Goal: Transaction & Acquisition: Purchase product/service

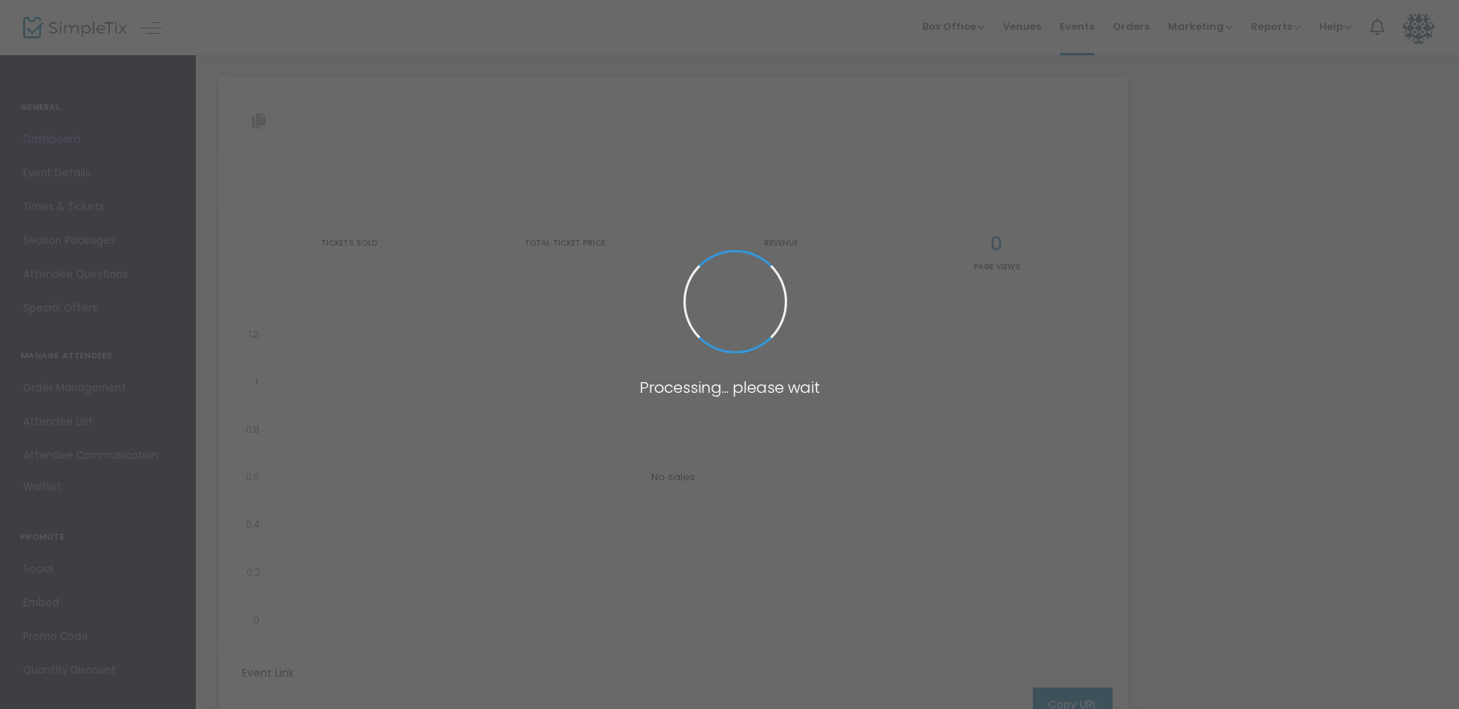
type input "[URL][DOMAIN_NAME]"
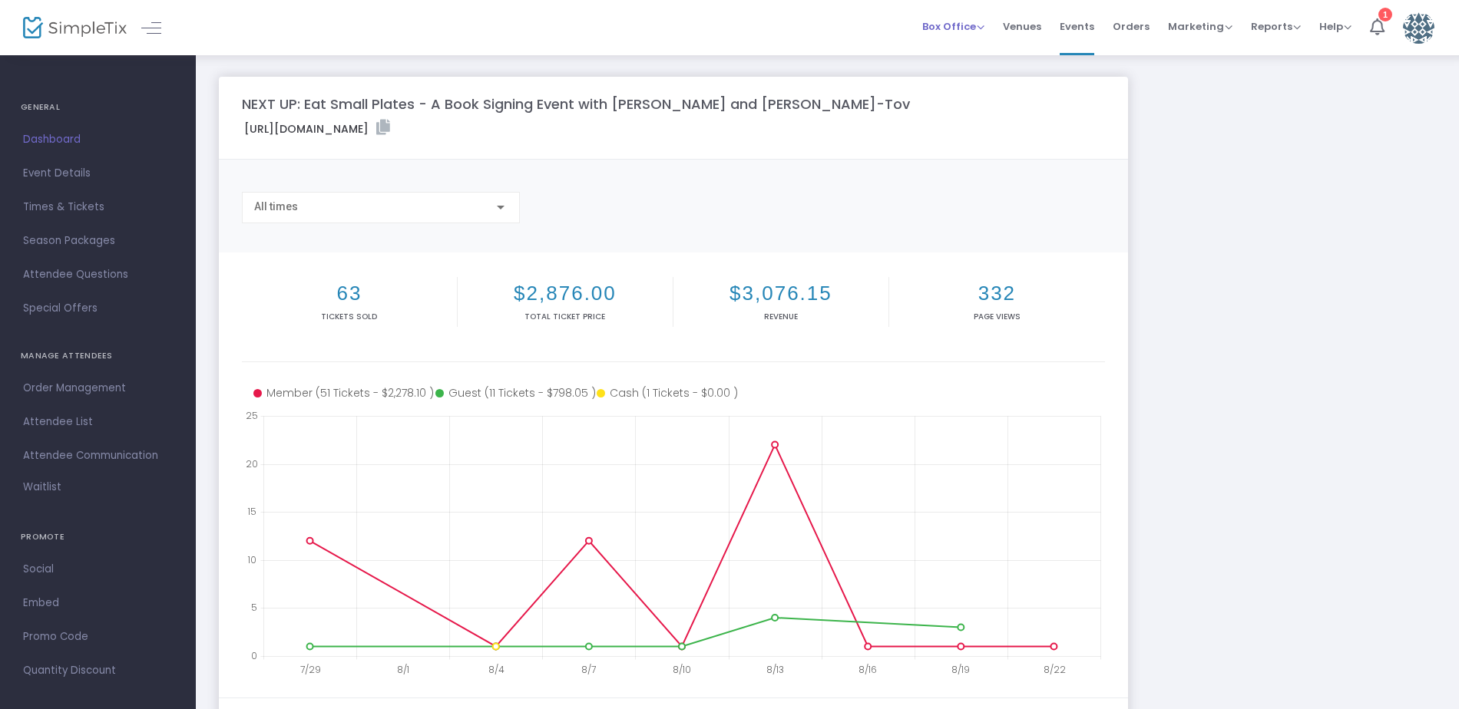
click at [965, 18] on span "Box Office Sell Tickets Bookings Sell Season Pass" at bounding box center [953, 26] width 62 height 39
click at [983, 23] on span "Box Office" at bounding box center [953, 26] width 62 height 15
click at [979, 48] on li "Sell Tickets" at bounding box center [977, 52] width 110 height 30
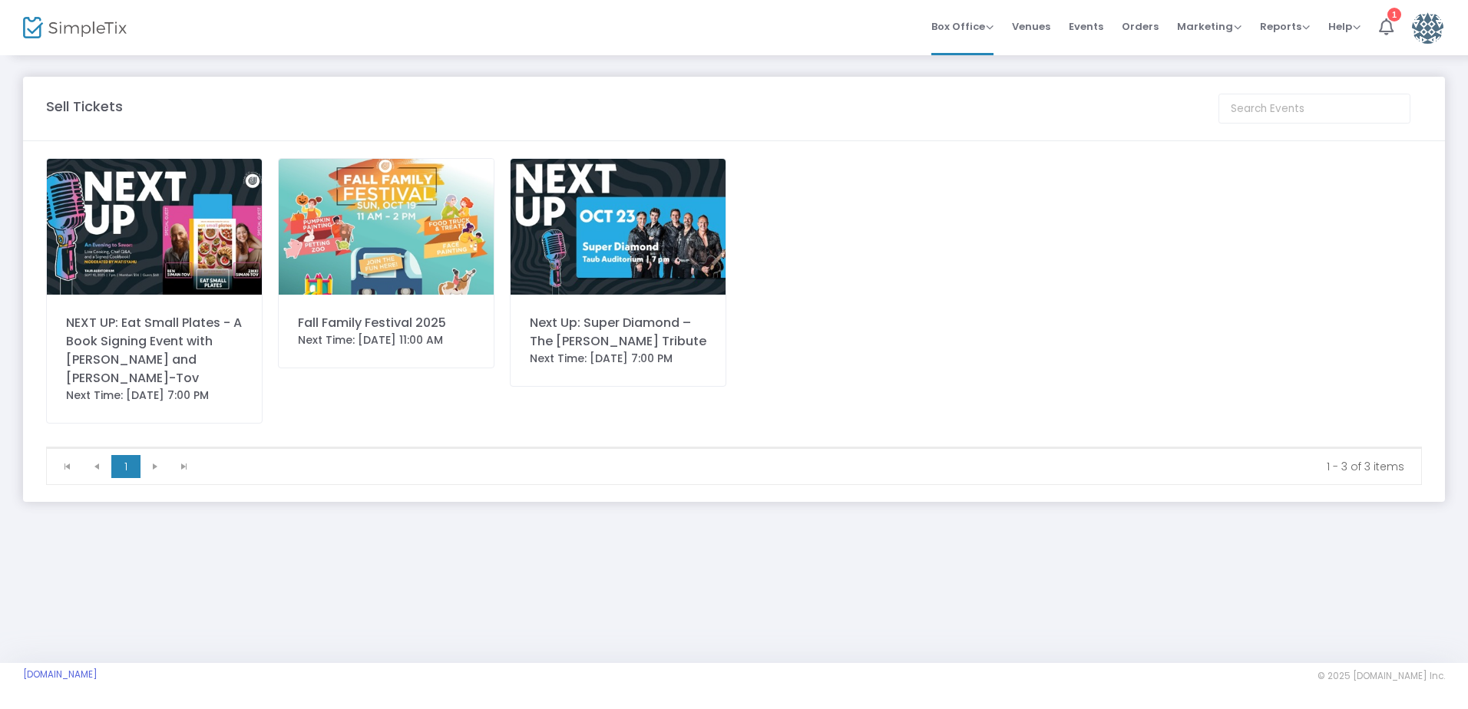
click at [124, 236] on img at bounding box center [154, 227] width 215 height 136
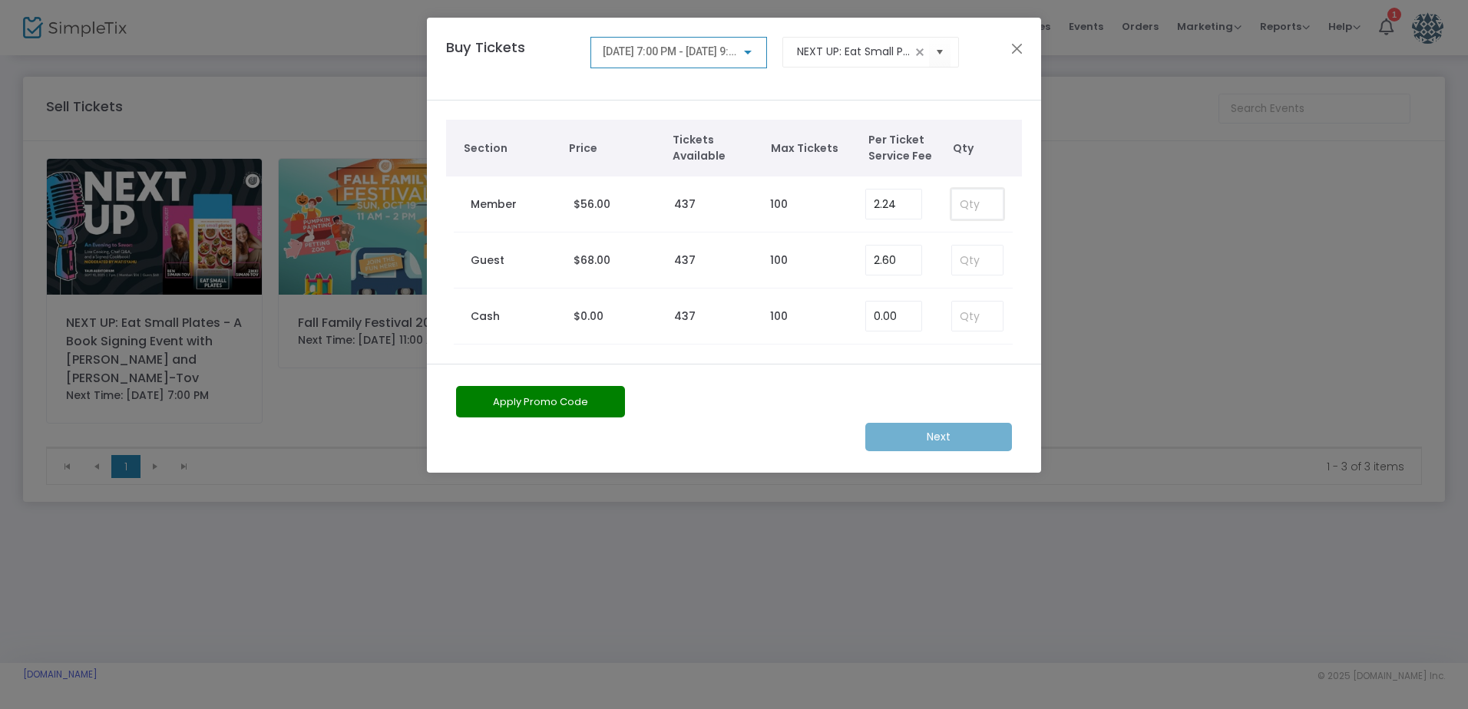
click at [963, 203] on input at bounding box center [977, 204] width 51 height 29
type input "1"
click at [965, 434] on m-button "Next" at bounding box center [938, 437] width 147 height 28
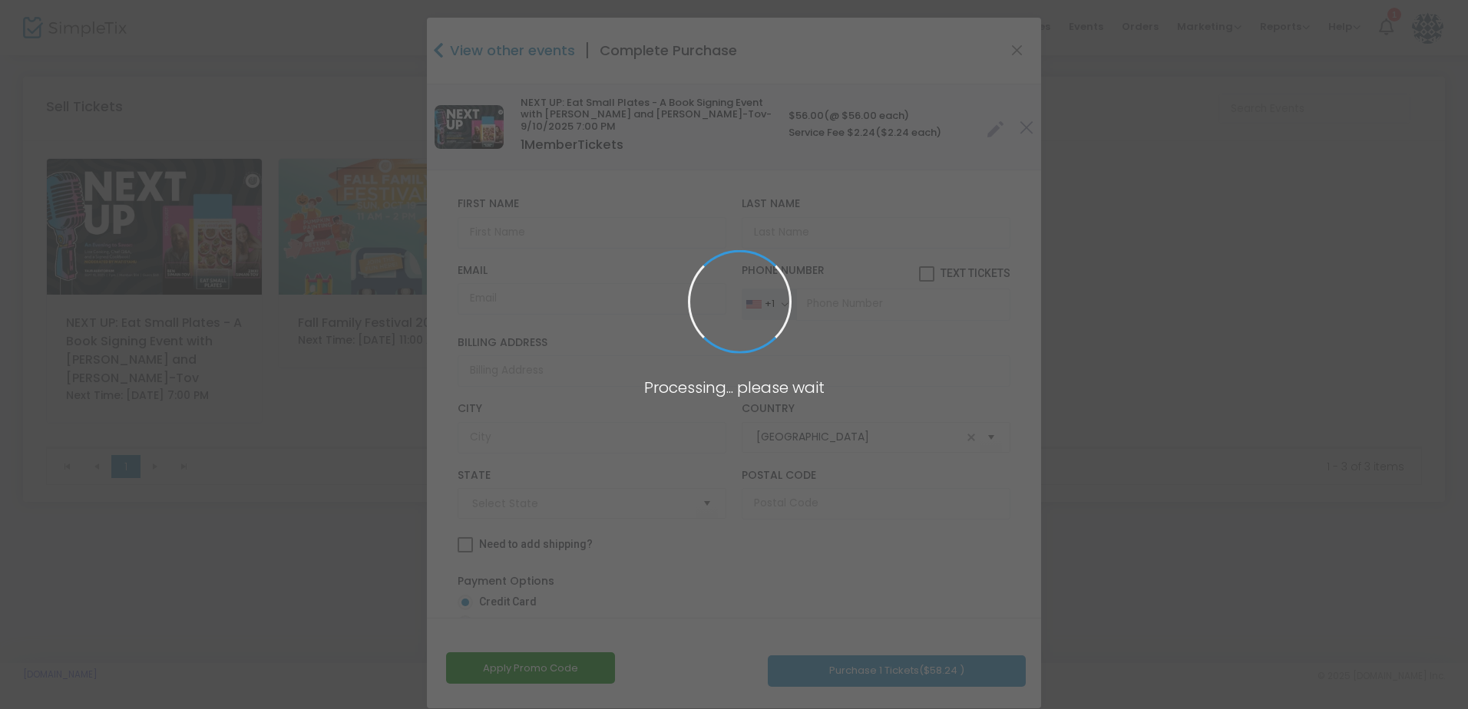
type input "[US_STATE]"
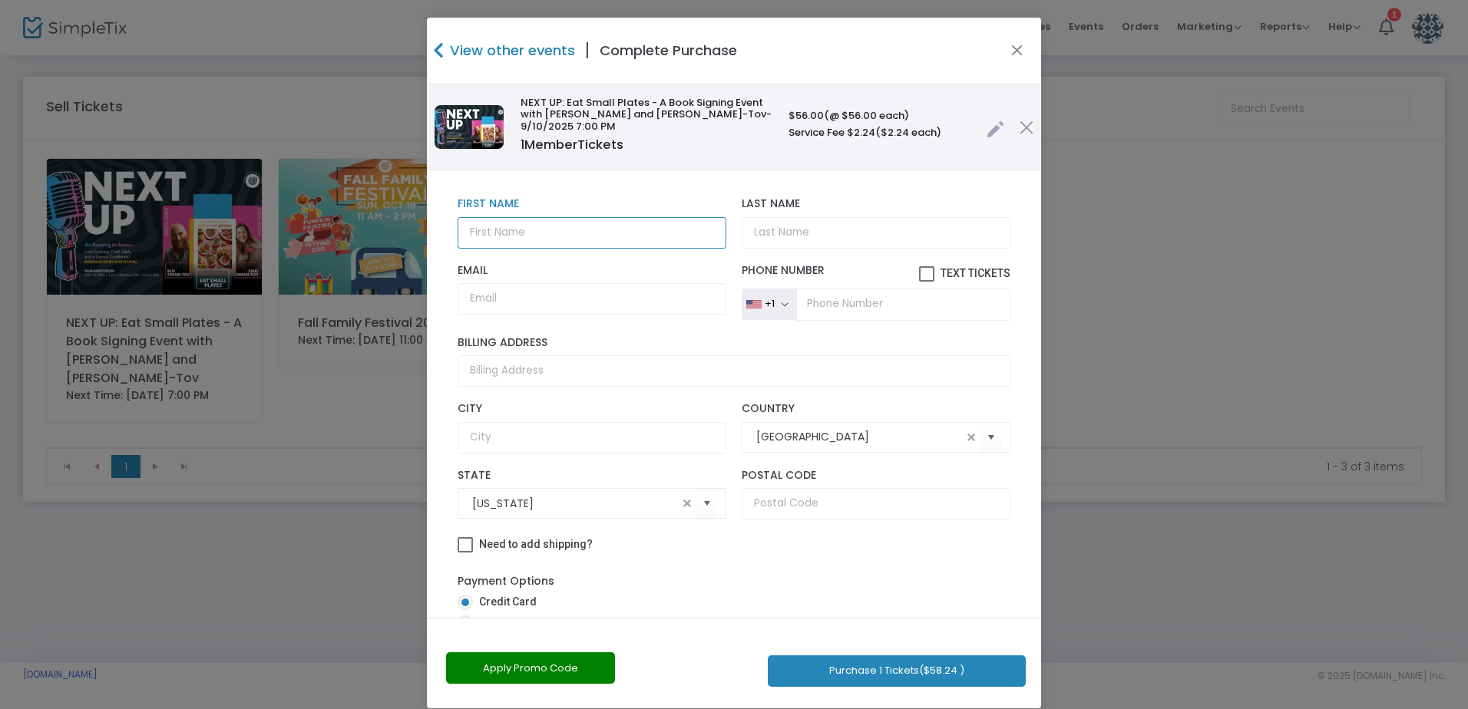
click at [578, 227] on input "text" at bounding box center [592, 232] width 269 height 31
click at [851, 217] on input "Last Name" at bounding box center [876, 232] width 269 height 31
click at [574, 283] on input "Email" at bounding box center [592, 298] width 269 height 31
click at [832, 289] on input "tel" at bounding box center [903, 305] width 214 height 32
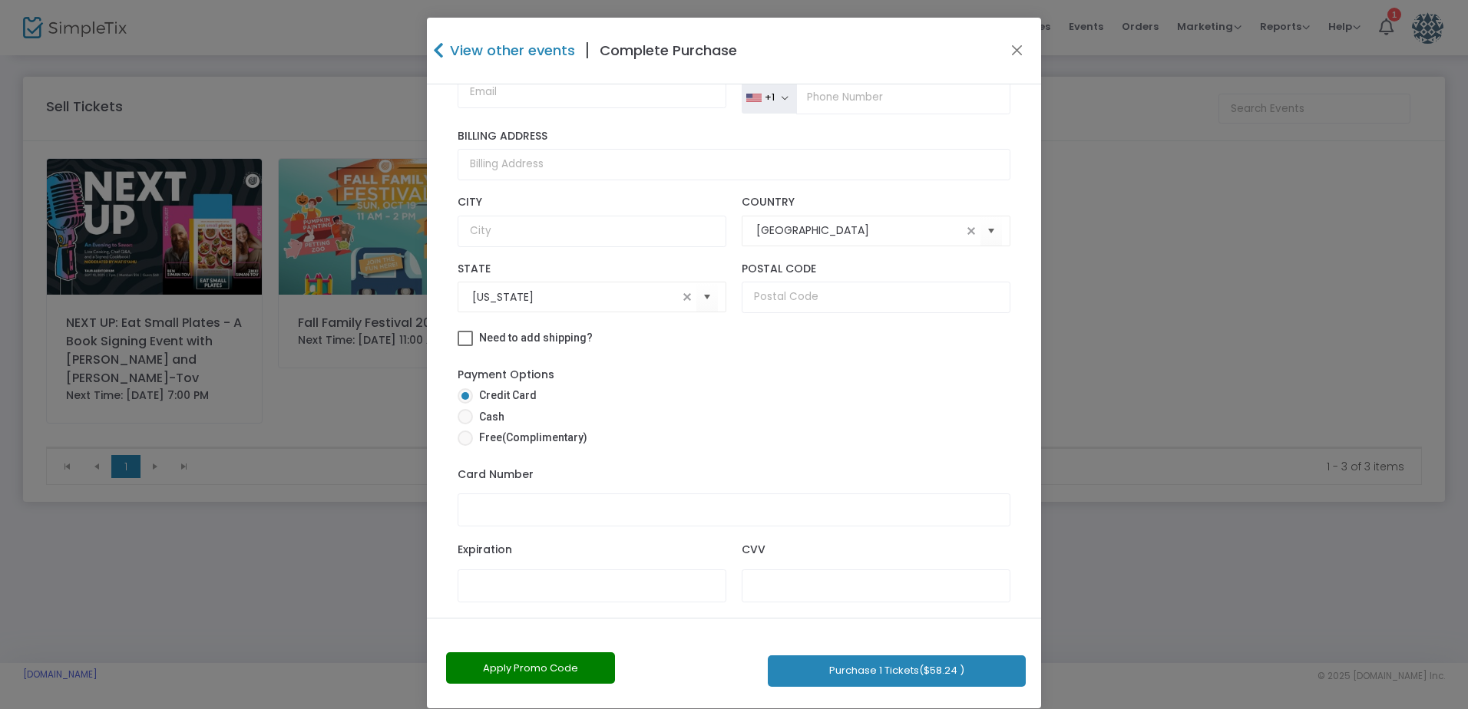
scroll to position [17, 0]
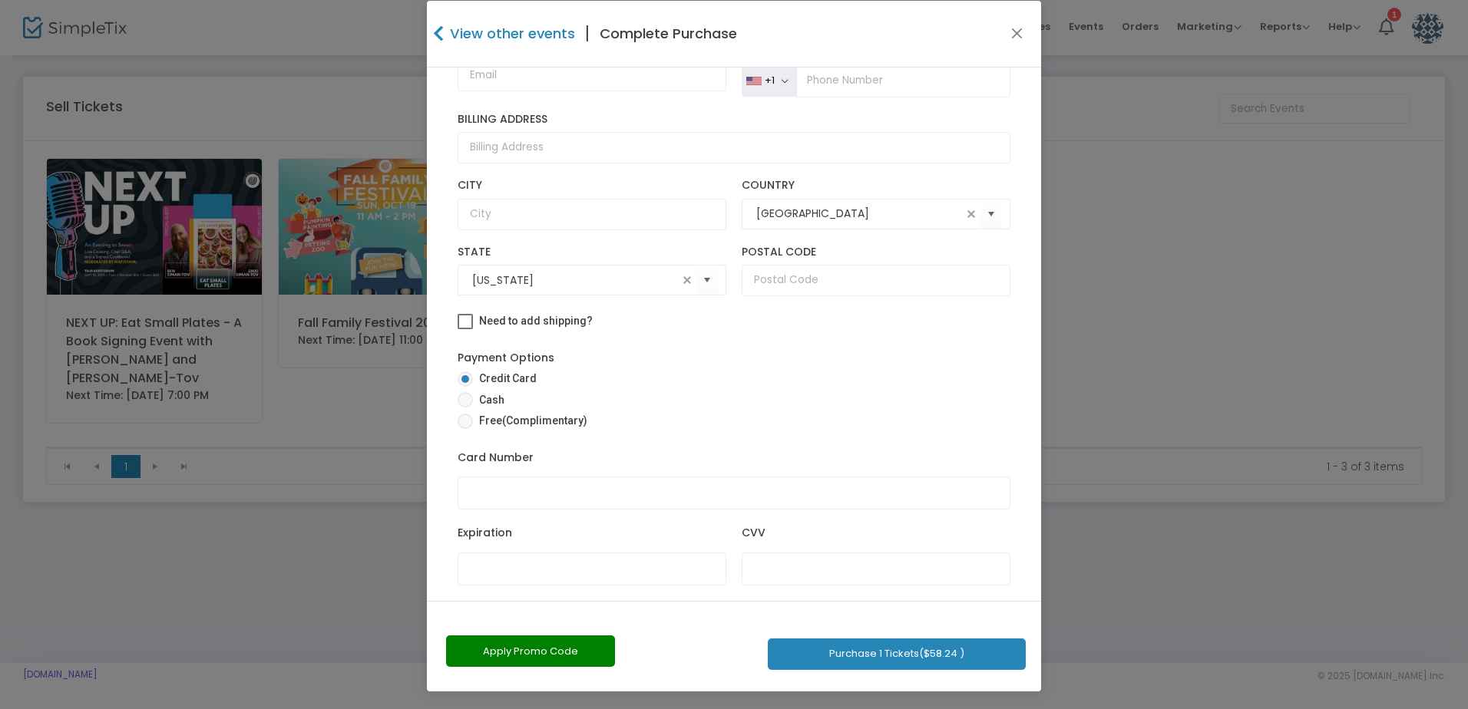
click at [863, 377] on mat-radio-button "Credit Card" at bounding box center [734, 381] width 553 height 21
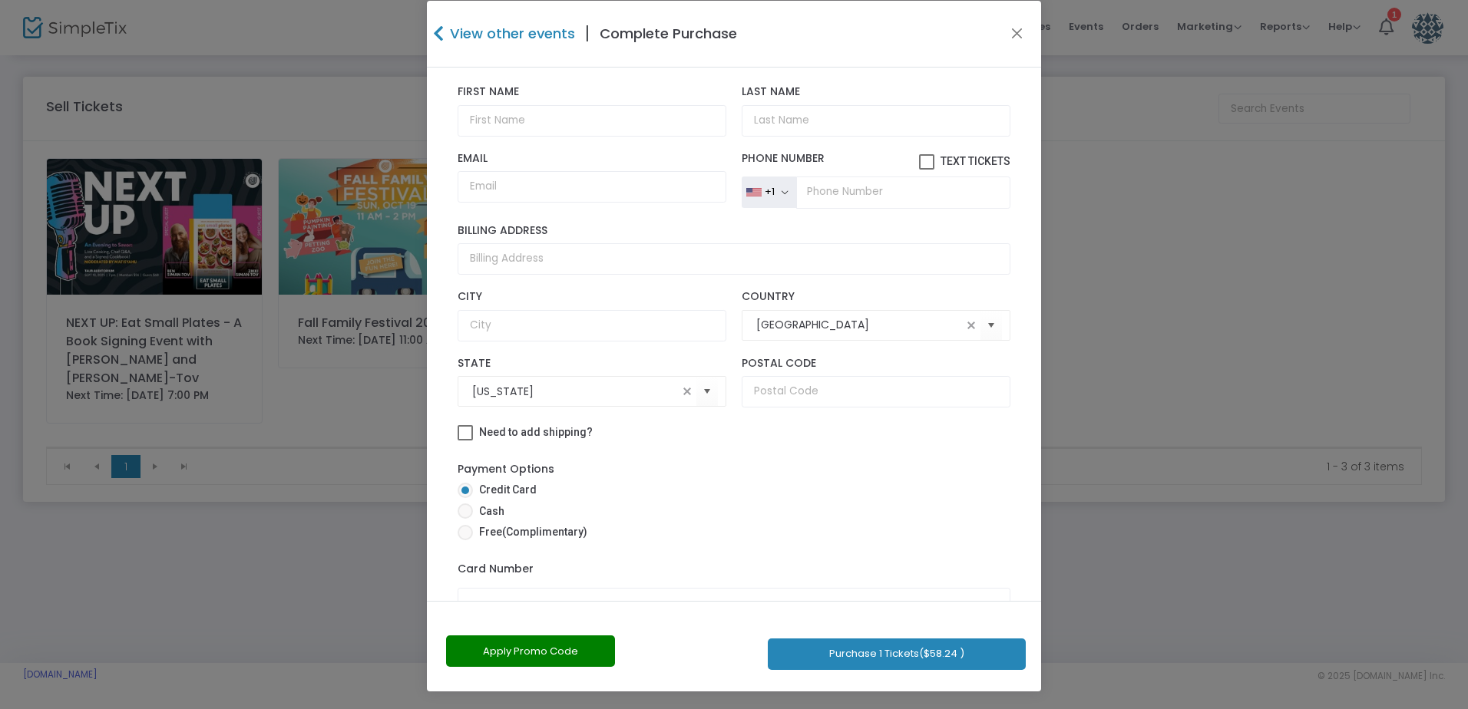
scroll to position [0, 0]
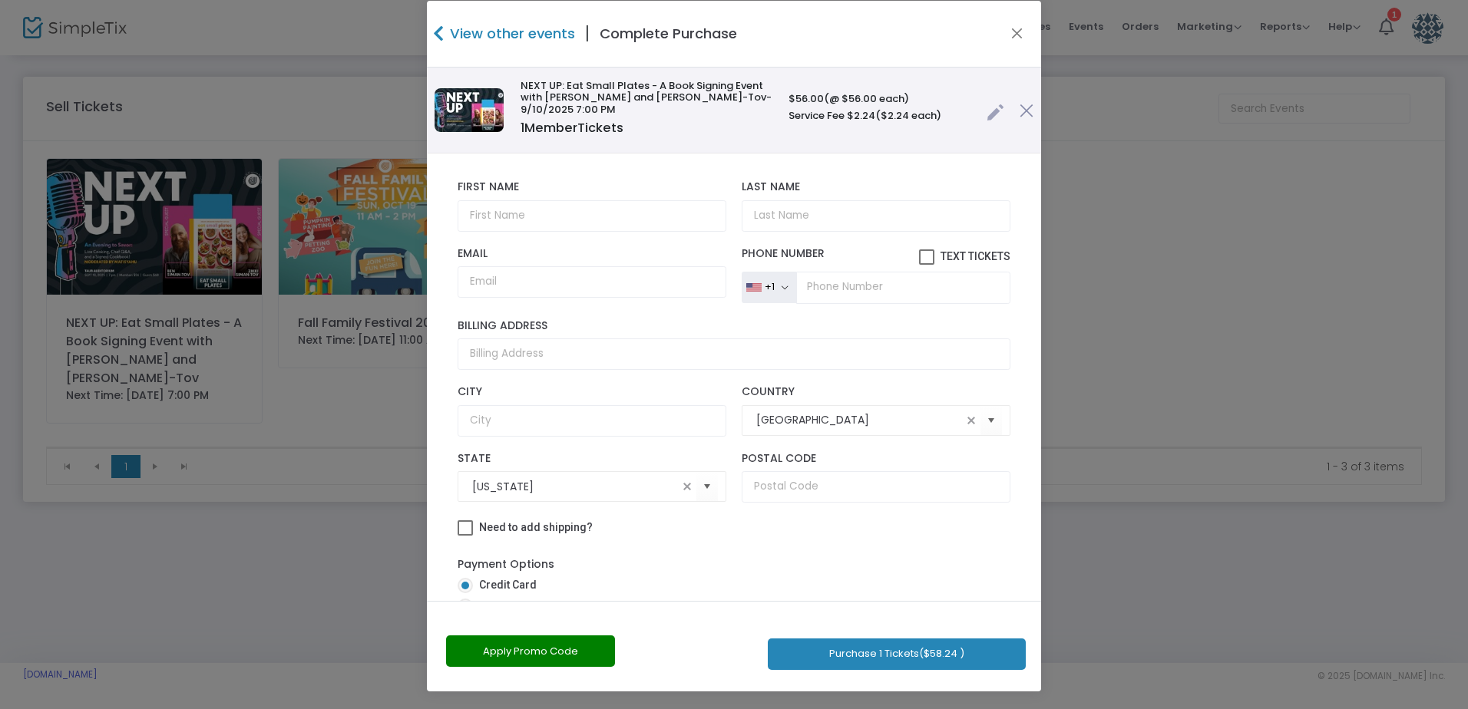
click at [1020, 107] on img at bounding box center [1027, 111] width 14 height 14
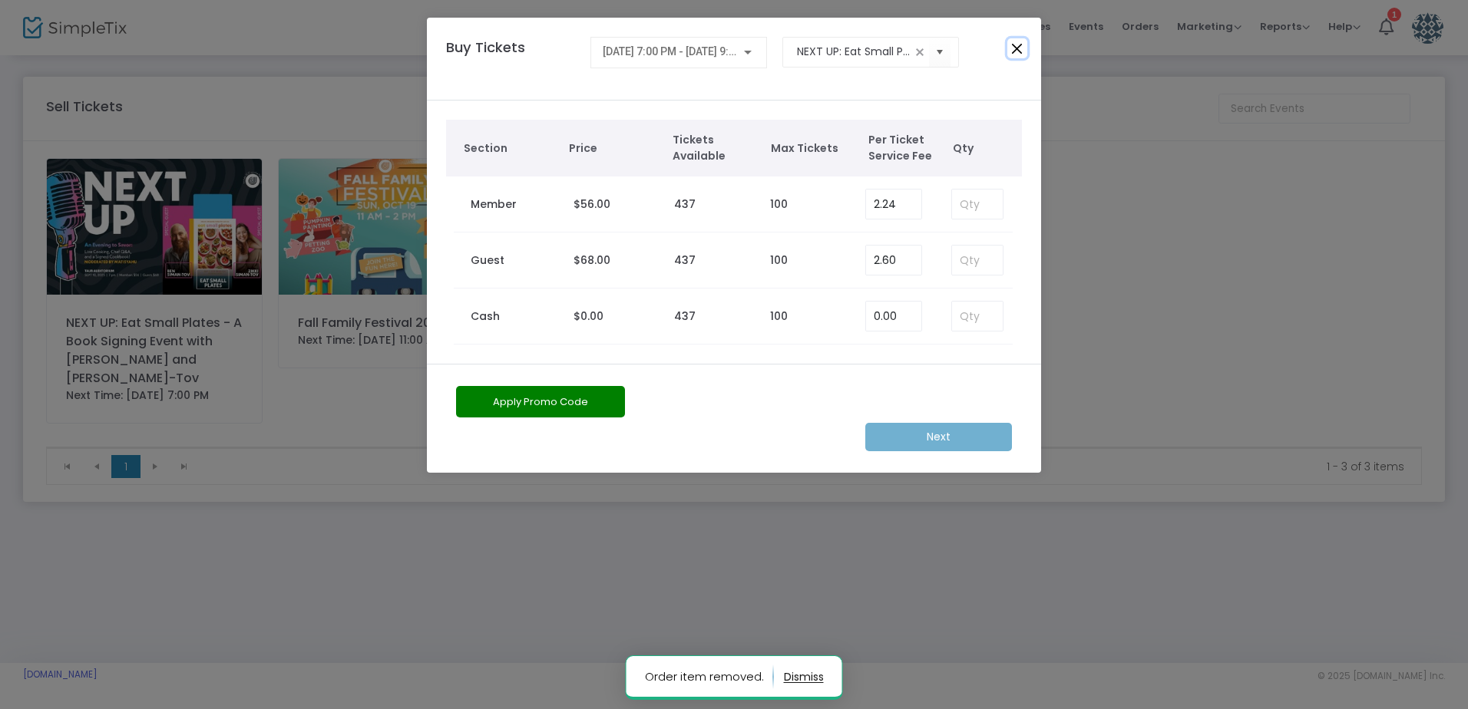
click at [1021, 47] on button "Close" at bounding box center [1017, 48] width 20 height 20
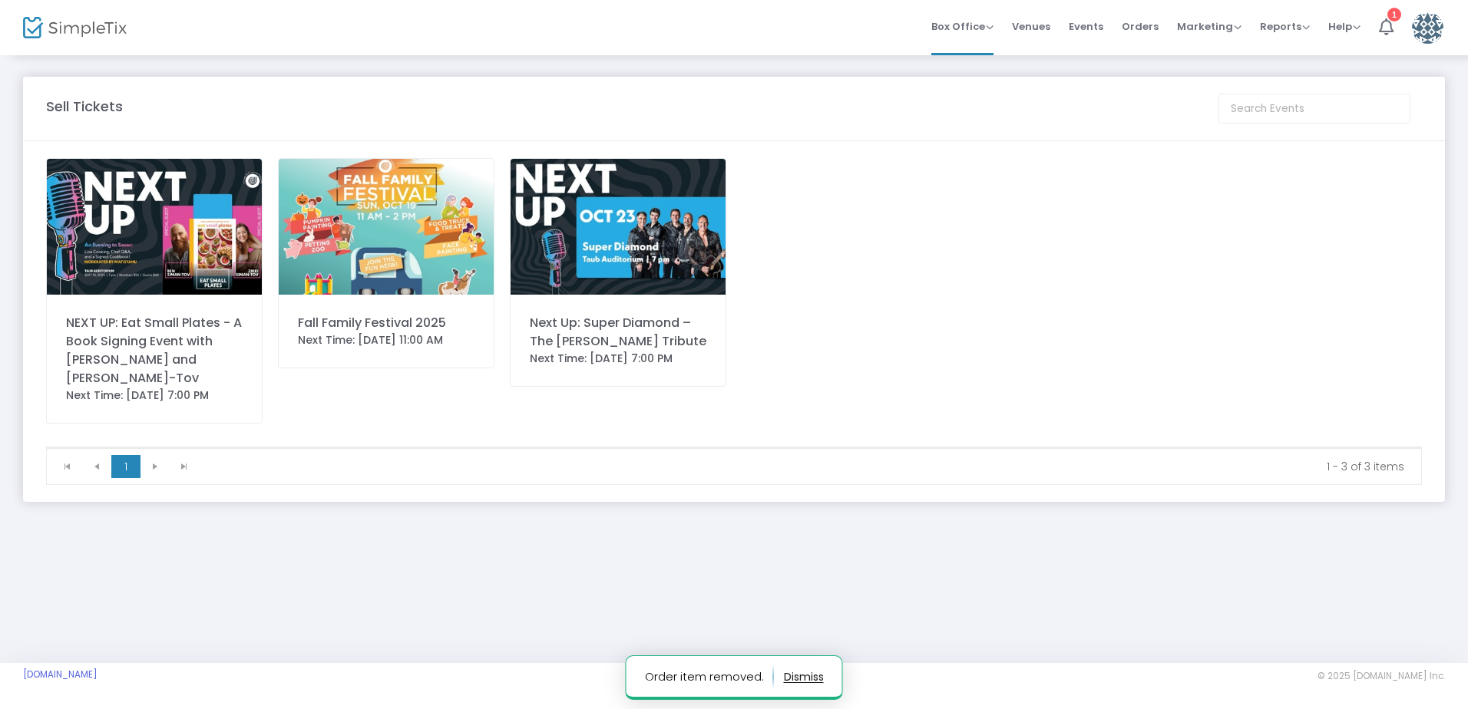
click at [131, 266] on img at bounding box center [154, 227] width 215 height 136
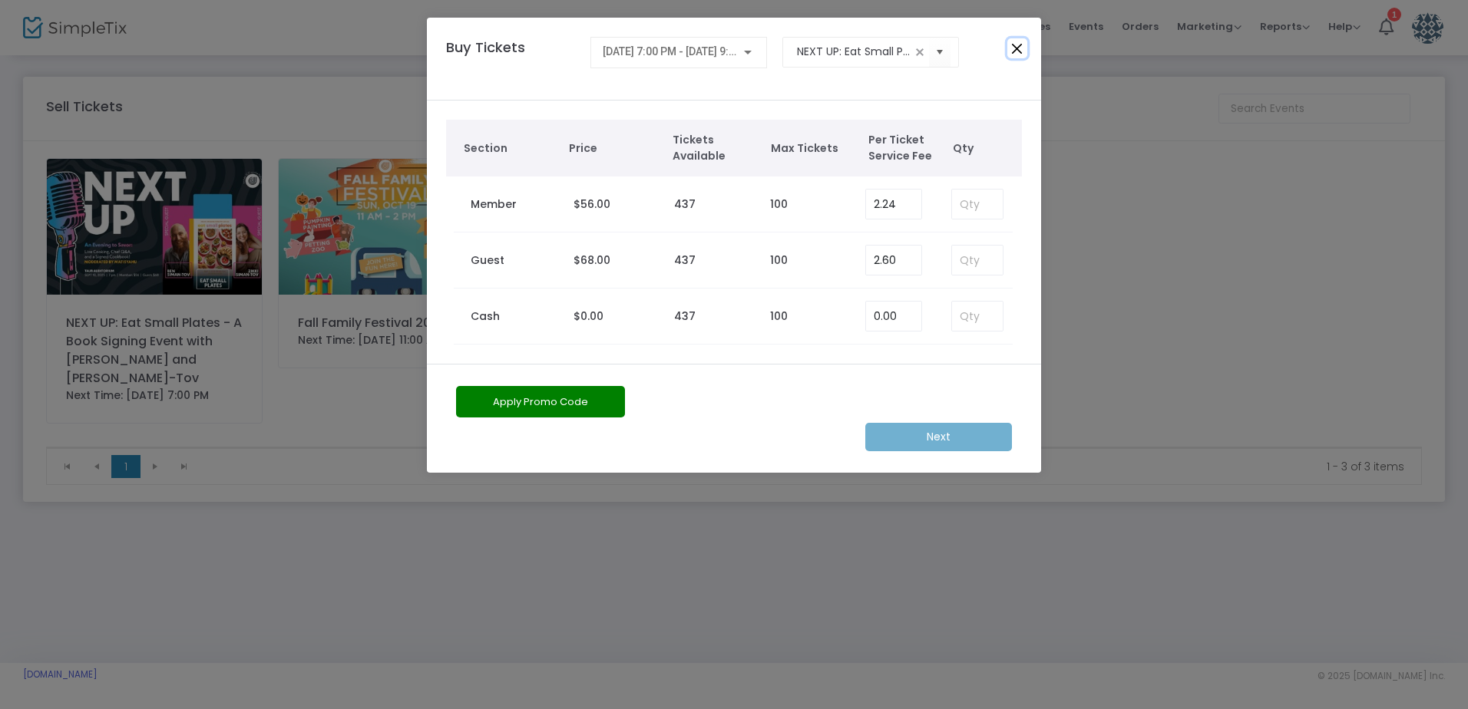
click at [1014, 48] on button "Close" at bounding box center [1017, 48] width 20 height 20
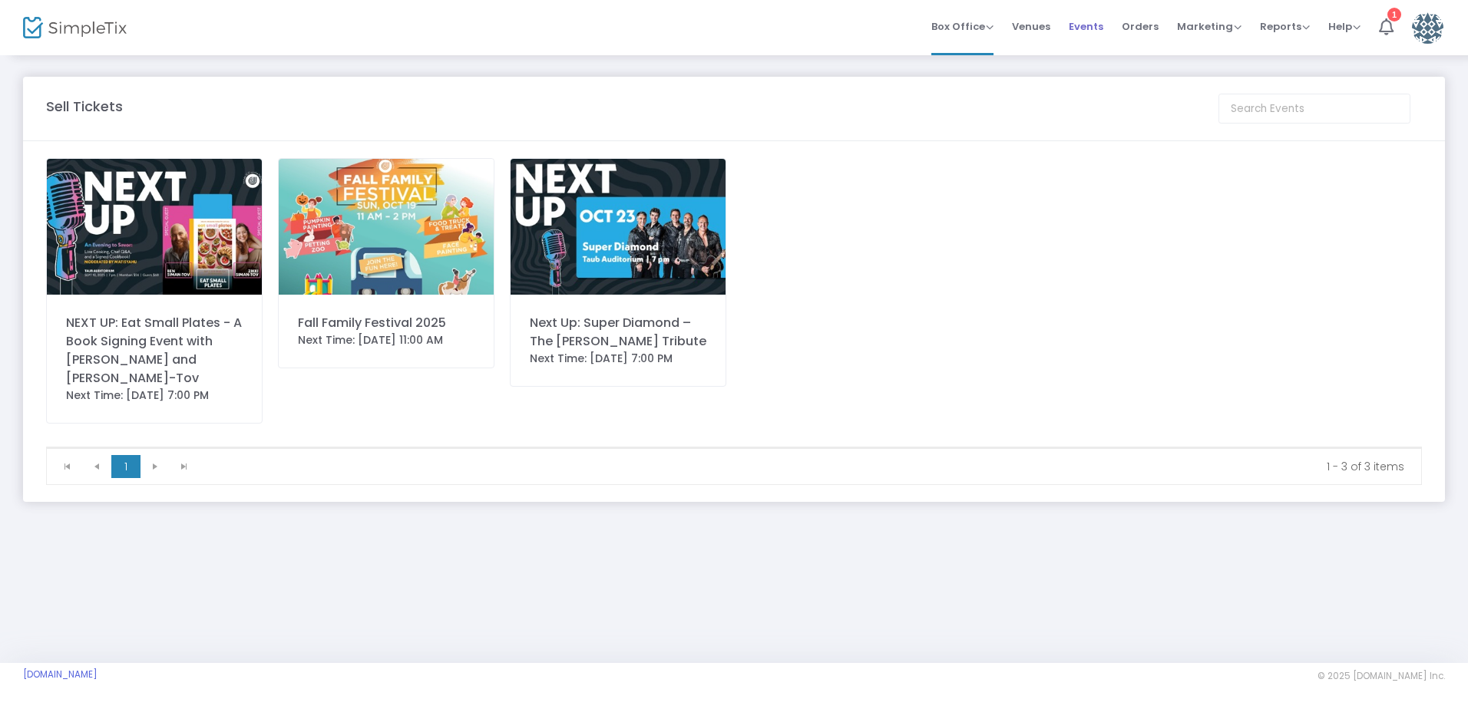
click at [1093, 25] on span "Events" at bounding box center [1086, 26] width 35 height 39
